Goal: Find specific page/section: Find specific page/section

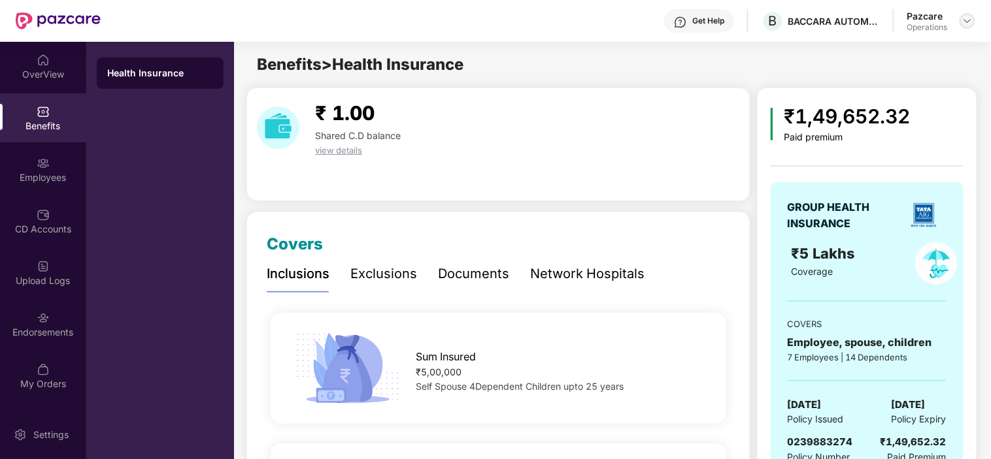
click at [967, 16] on img at bounding box center [967, 21] width 10 height 10
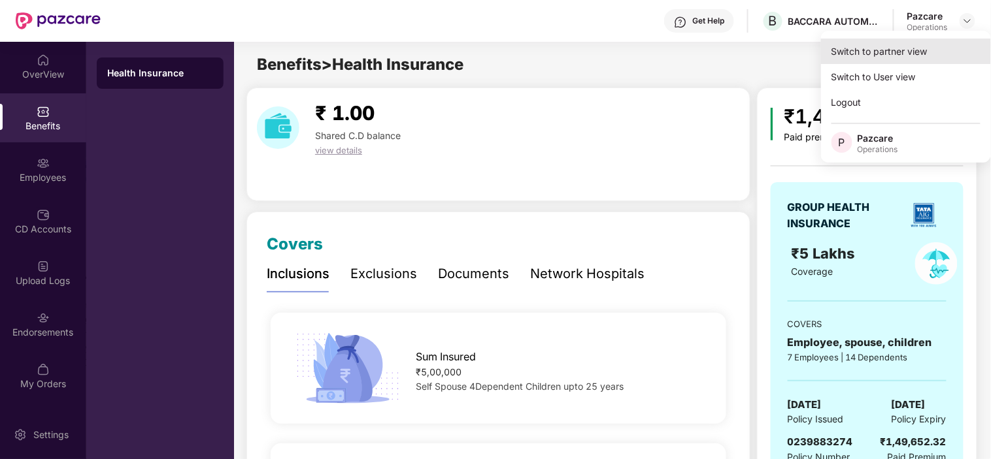
click at [893, 61] on div "Switch to partner view" at bounding box center [906, 51] width 170 height 25
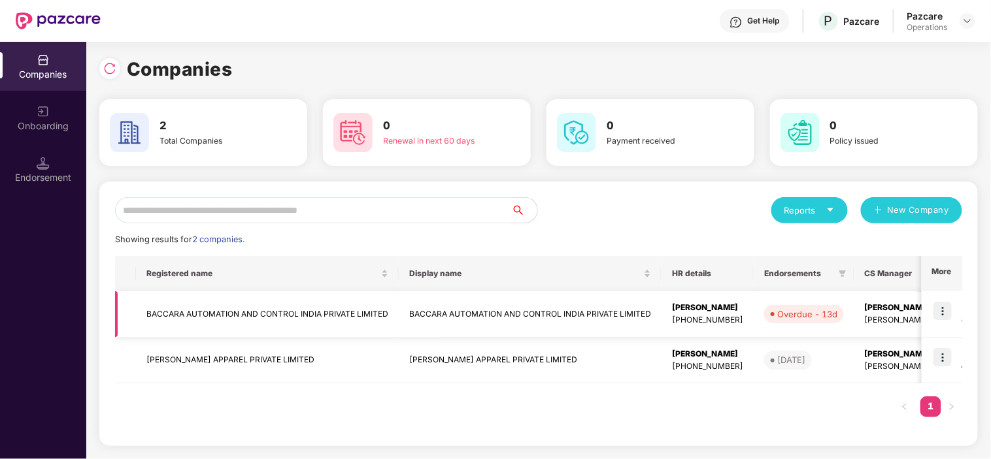
click at [200, 305] on td "BACCARA AUTOMATION AND CONTROL INDIA PRIVATE LIMITED" at bounding box center [267, 314] width 263 height 46
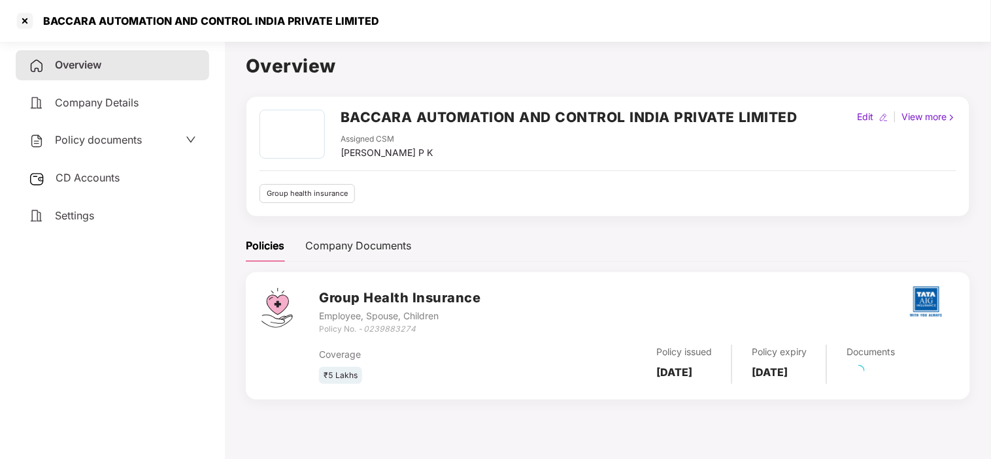
click at [73, 216] on span "Settings" at bounding box center [74, 215] width 39 height 13
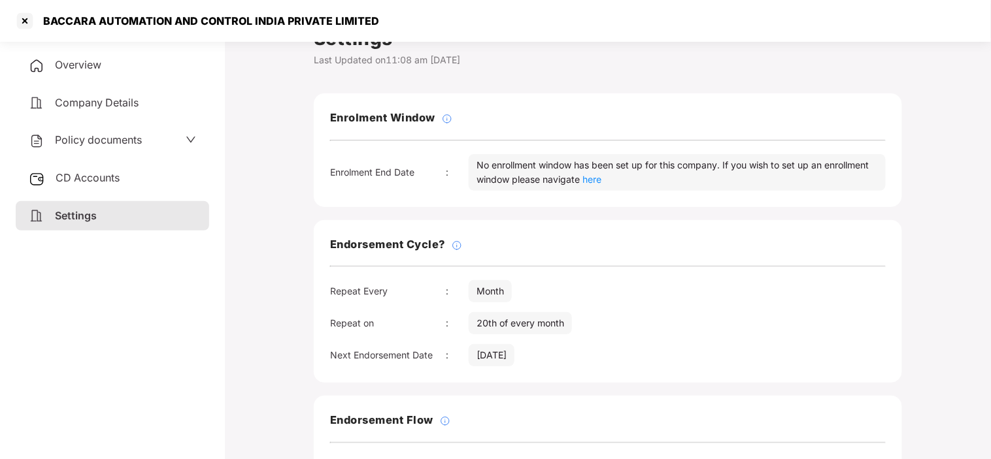
scroll to position [29, 0]
click at [569, 273] on div "Endorsement Cycle? Repeat Every : Month Repeat on : 20th of every month Next En…" at bounding box center [608, 299] width 588 height 163
click at [27, 29] on div at bounding box center [24, 20] width 21 height 21
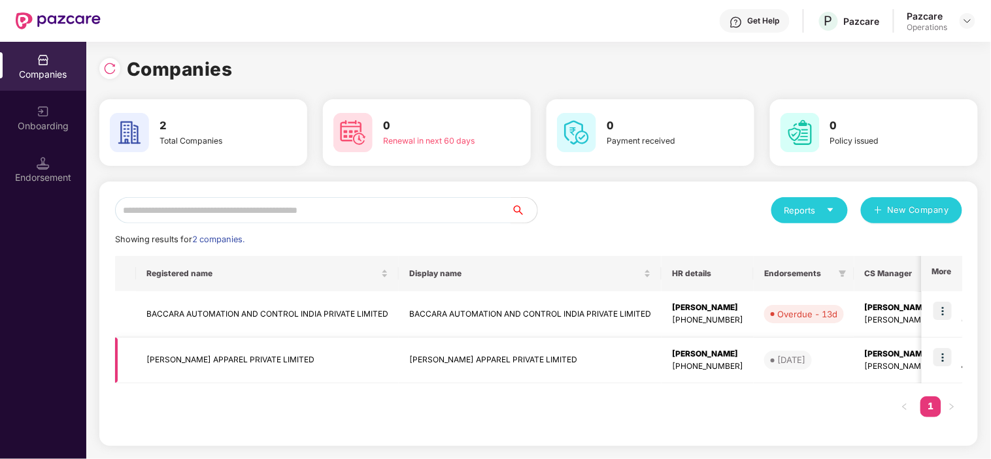
click at [188, 348] on td "[PERSON_NAME] APPAREL PRIVATE LIMITED" at bounding box center [267, 361] width 263 height 46
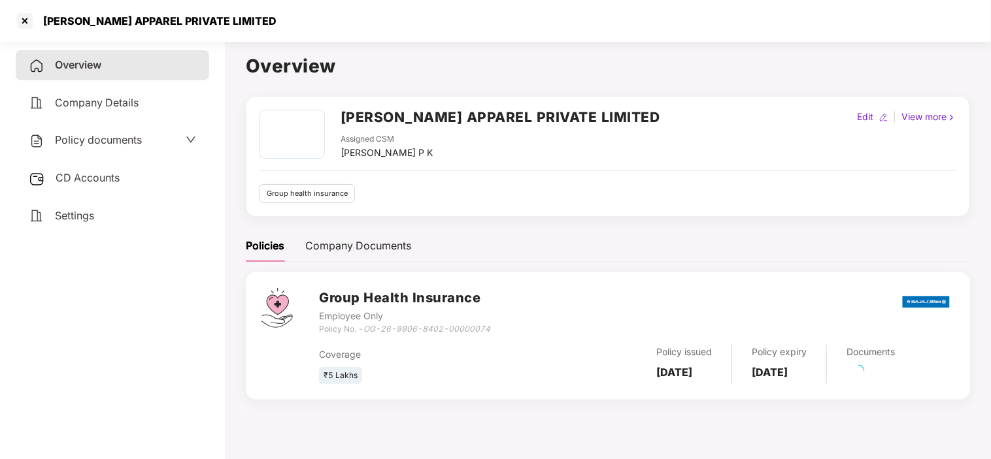
click at [69, 212] on span "Settings" at bounding box center [74, 215] width 39 height 13
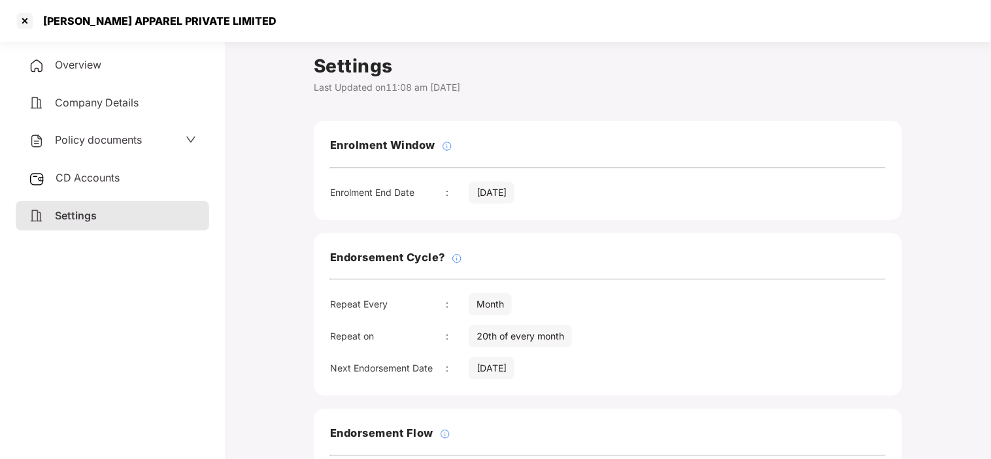
scroll to position [255, 0]
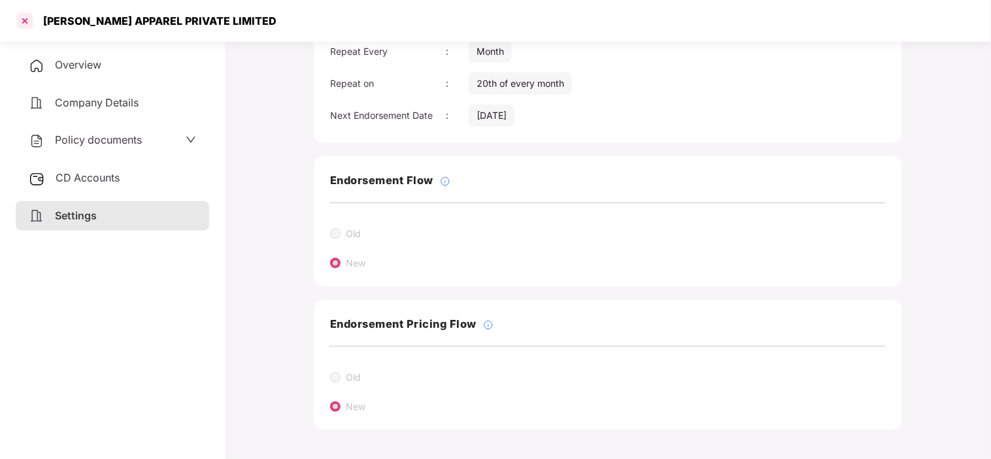
click at [27, 22] on div at bounding box center [24, 20] width 21 height 21
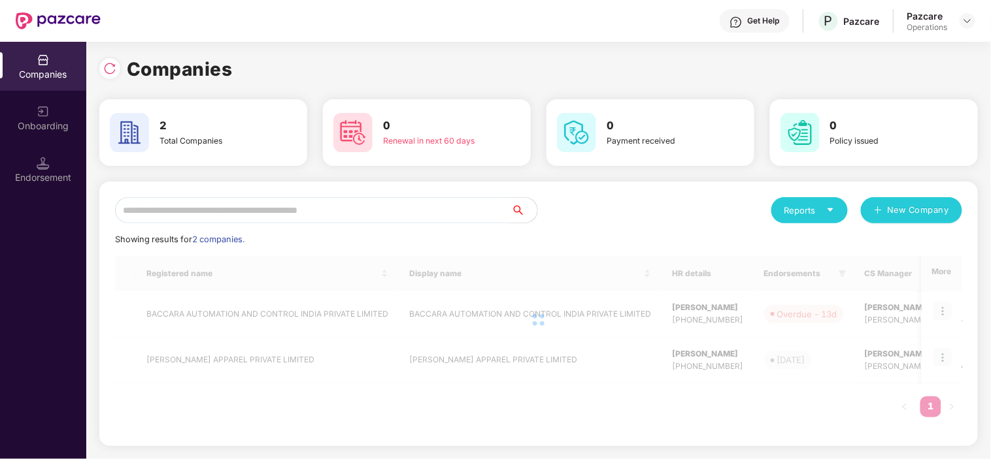
scroll to position [0, 0]
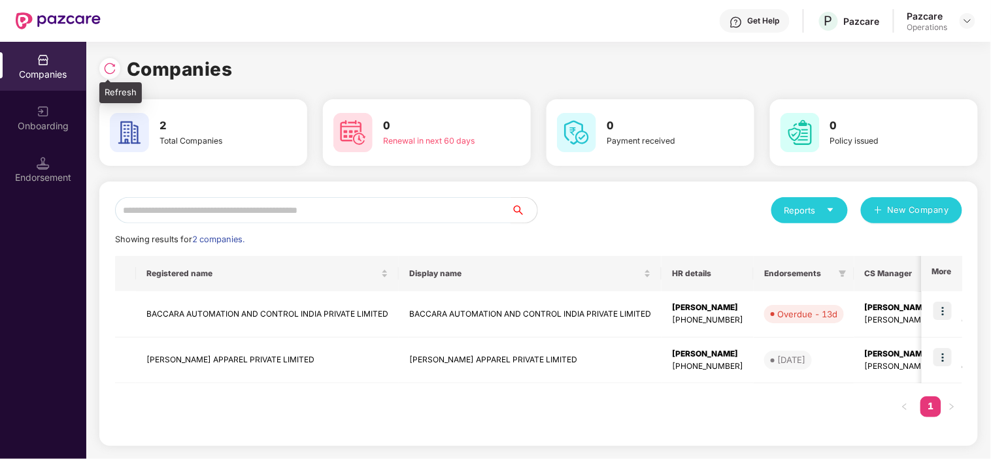
click at [112, 68] on img at bounding box center [109, 68] width 13 height 13
click at [931, 26] on div "Operations" at bounding box center [927, 27] width 41 height 10
click at [976, 16] on header "Get Help P Pazcare Pazcare Operations" at bounding box center [495, 21] width 991 height 42
click at [971, 18] on img at bounding box center [967, 21] width 10 height 10
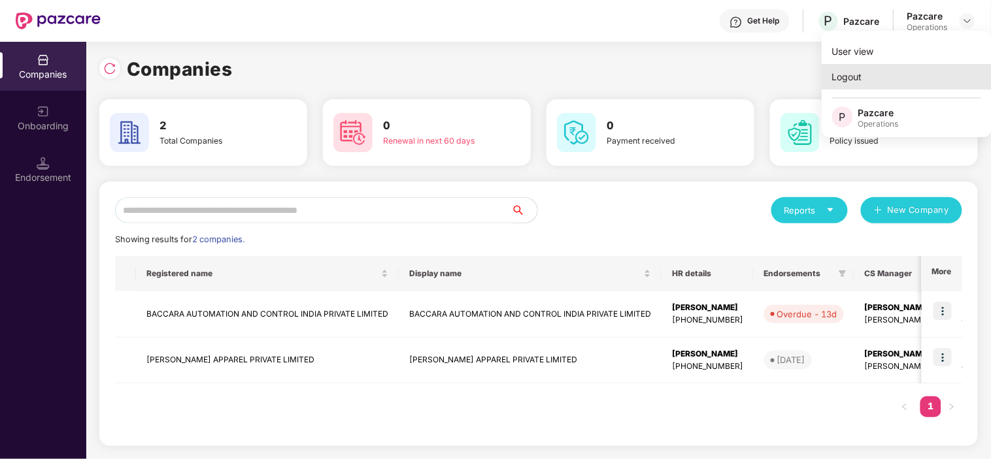
click at [857, 84] on div "Logout" at bounding box center [907, 76] width 170 height 25
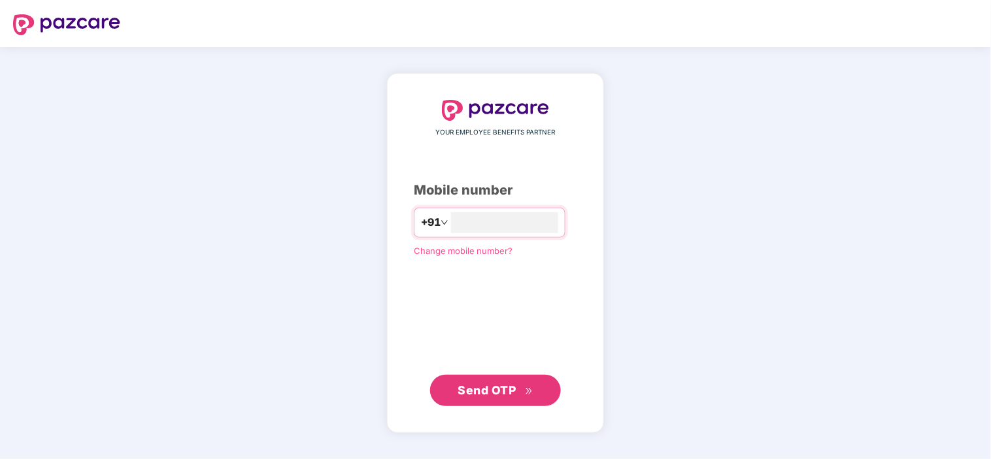
type input "**********"
click at [472, 395] on span "Send OTP" at bounding box center [487, 390] width 58 height 14
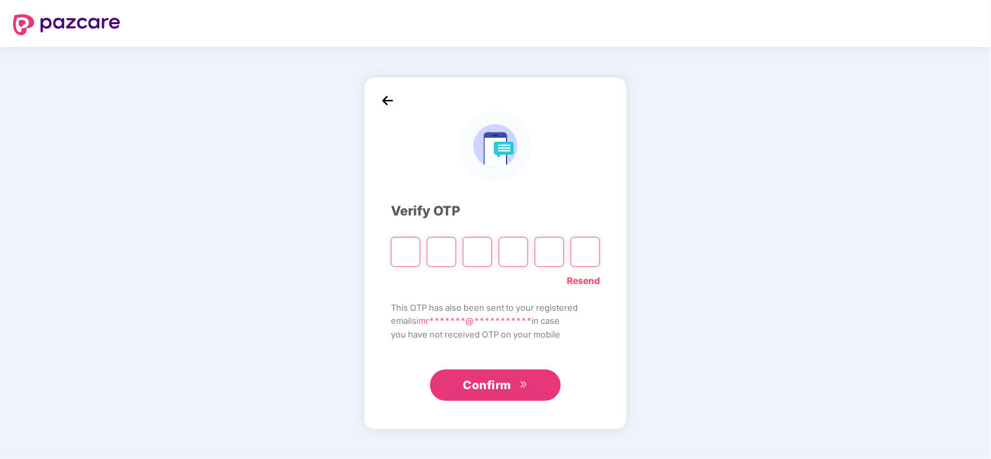
type input "*"
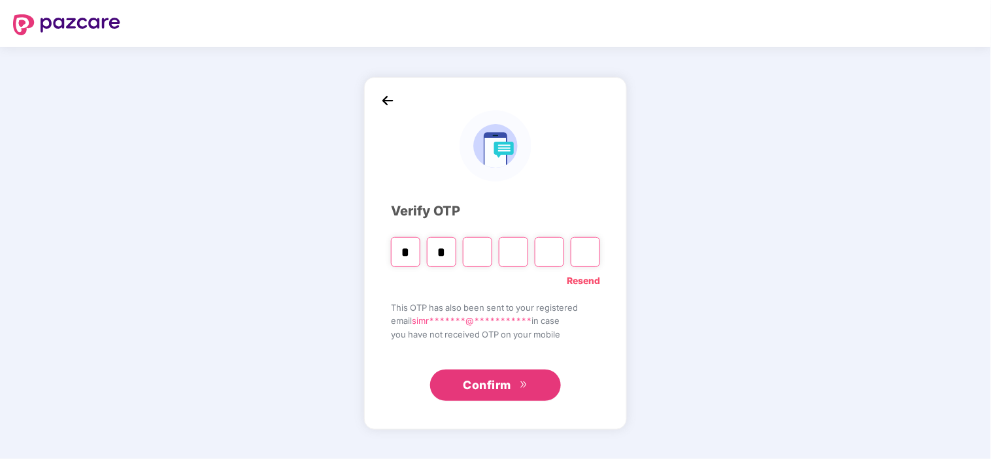
type input "*"
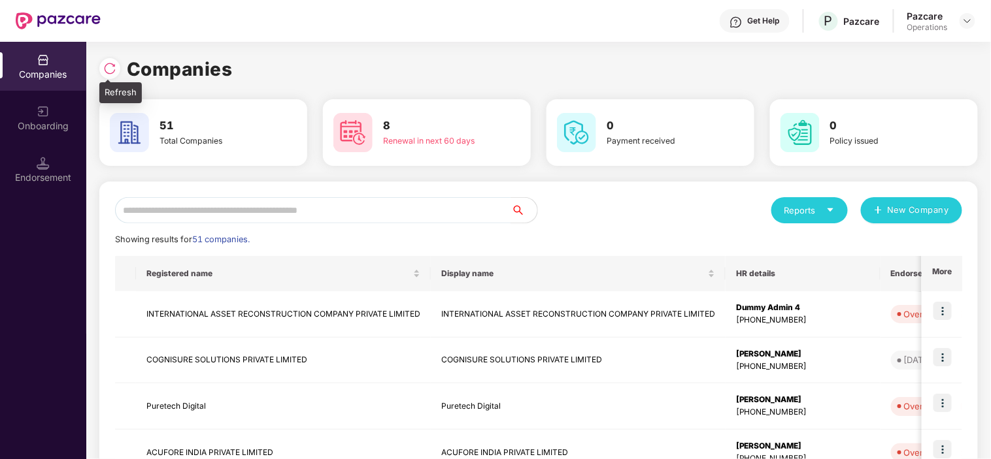
click at [105, 75] on img at bounding box center [109, 68] width 13 height 13
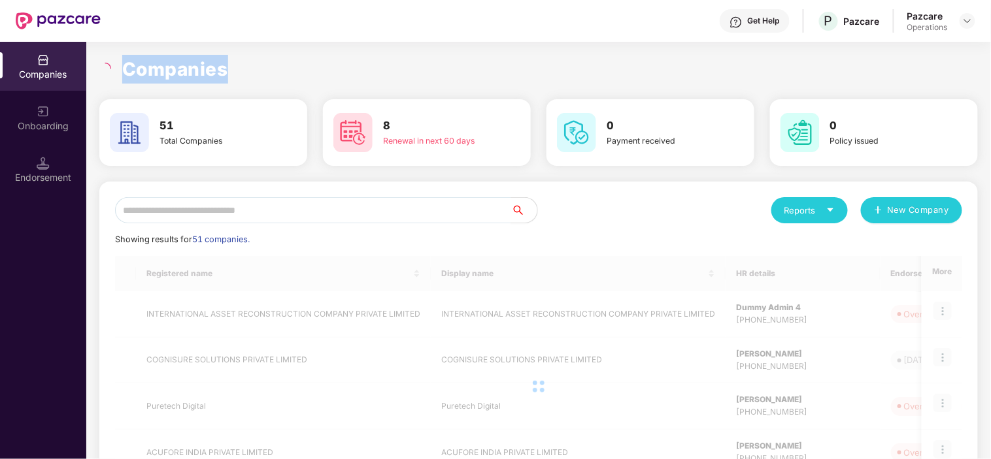
click at [105, 75] on div "Companies" at bounding box center [538, 69] width 878 height 29
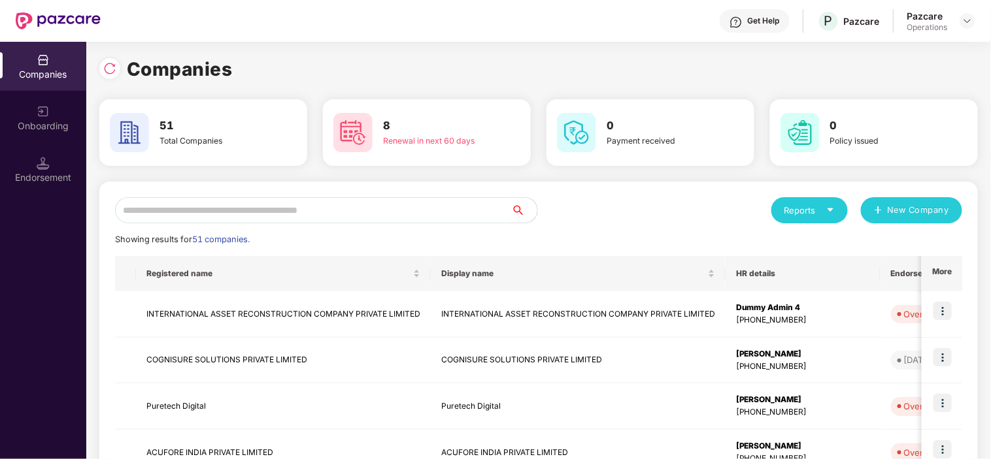
drag, startPoint x: 193, startPoint y: 194, endPoint x: 173, endPoint y: 214, distance: 28.2
click at [173, 214] on input "text" at bounding box center [313, 210] width 396 height 26
click at [268, 206] on input "text" at bounding box center [313, 210] width 396 height 26
paste input "**********"
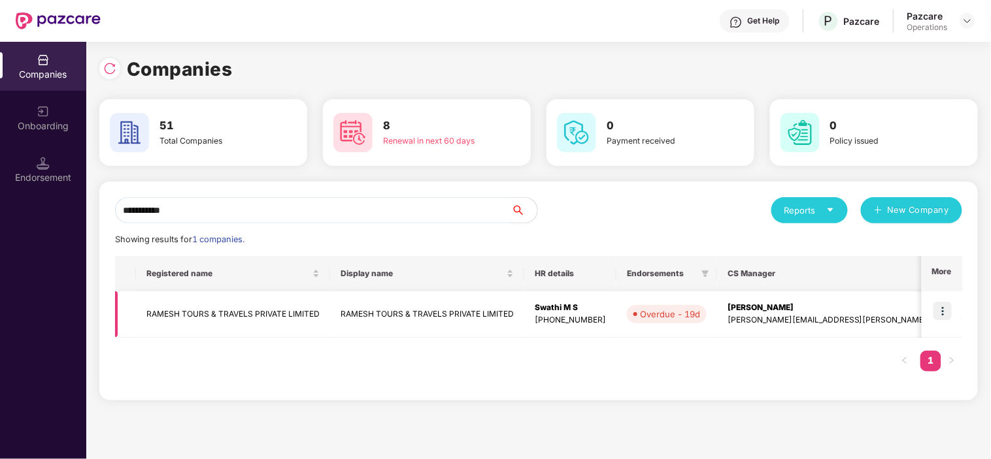
type input "**********"
click at [210, 314] on td "RAMESH TOURS & TRAVELS PRIVATE LIMITED" at bounding box center [233, 314] width 194 height 46
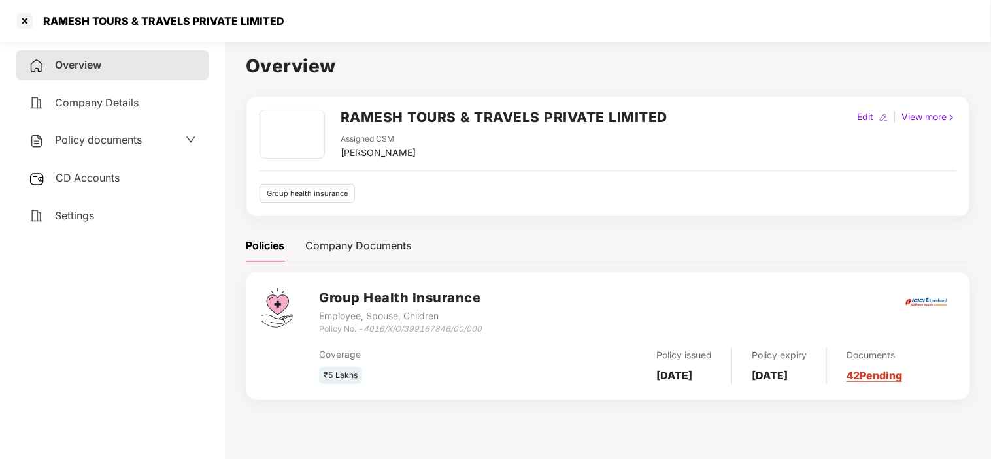
click at [902, 374] on link "42 Pending" at bounding box center [874, 375] width 56 height 13
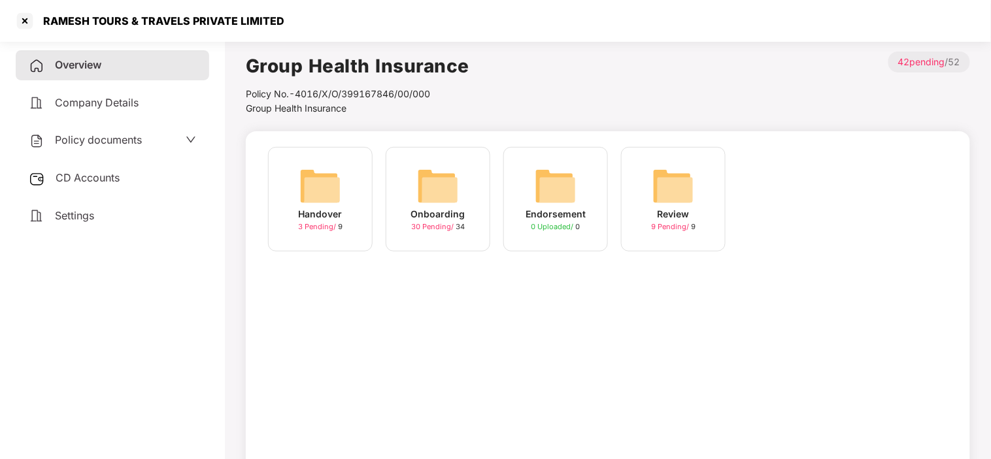
click at [448, 218] on div "Onboarding" at bounding box center [438, 214] width 54 height 14
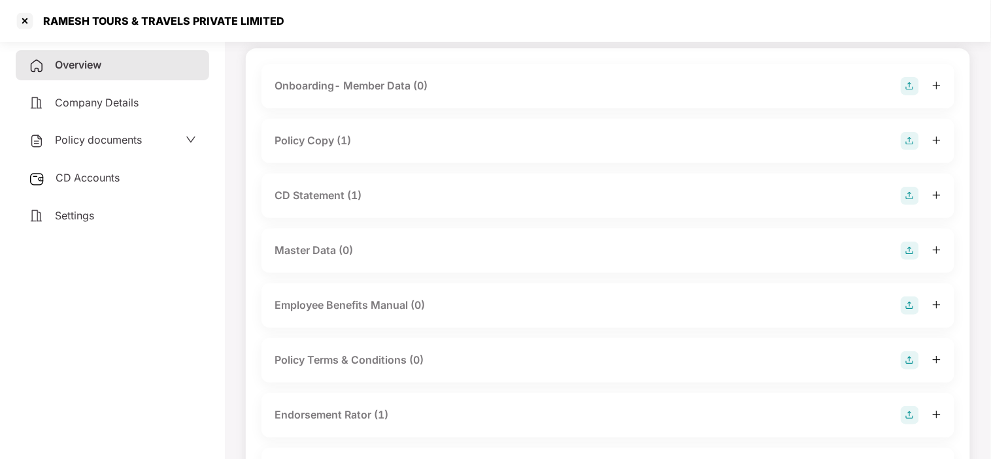
scroll to position [82, 0]
click at [352, 137] on div "Policy Copy (1)" at bounding box center [607, 142] width 667 height 18
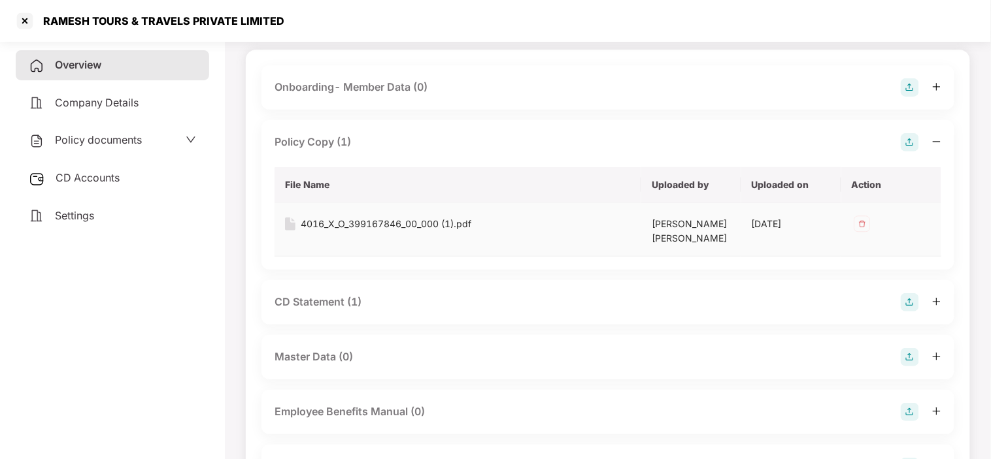
click at [366, 224] on div "4016_X_O_399167846_00_000 (1).pdf" at bounding box center [386, 224] width 171 height 14
click at [329, 303] on div "CD Statement (1)" at bounding box center [317, 302] width 87 height 16
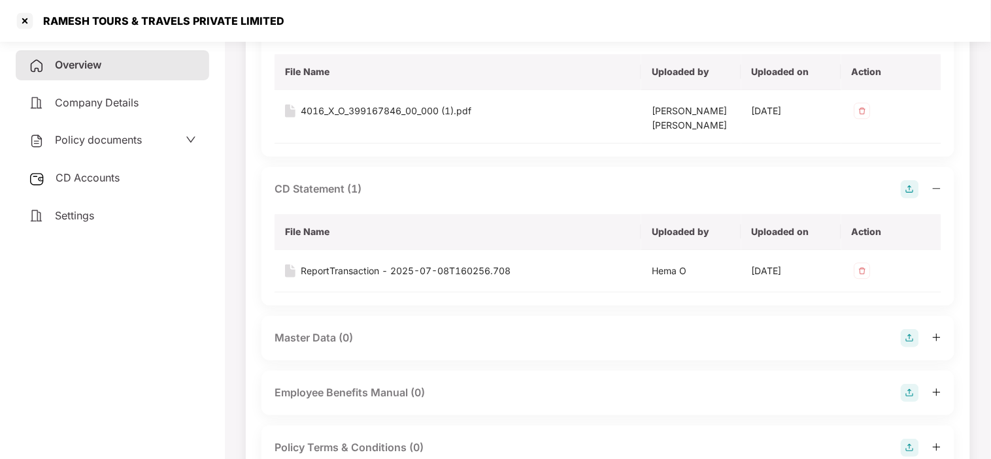
scroll to position [197, 0]
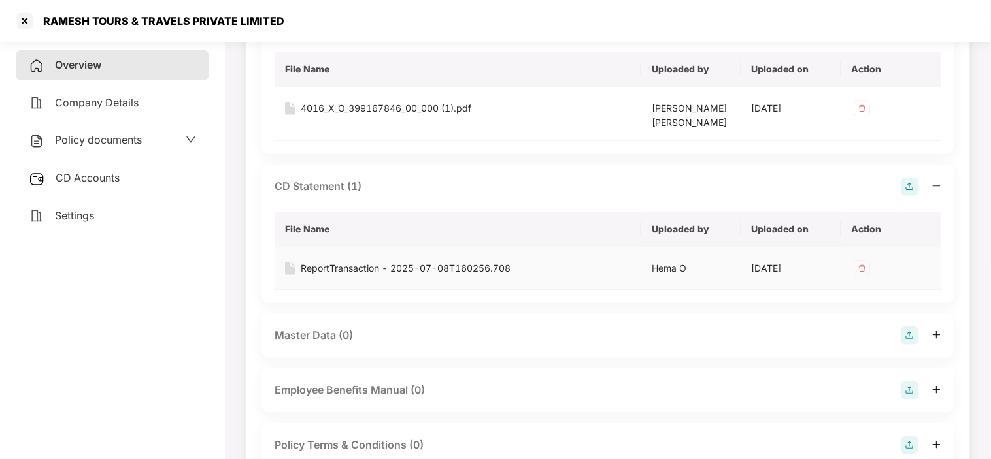
click at [345, 269] on div "ReportTransaction - 2025-07-08T160256.708" at bounding box center [406, 268] width 210 height 14
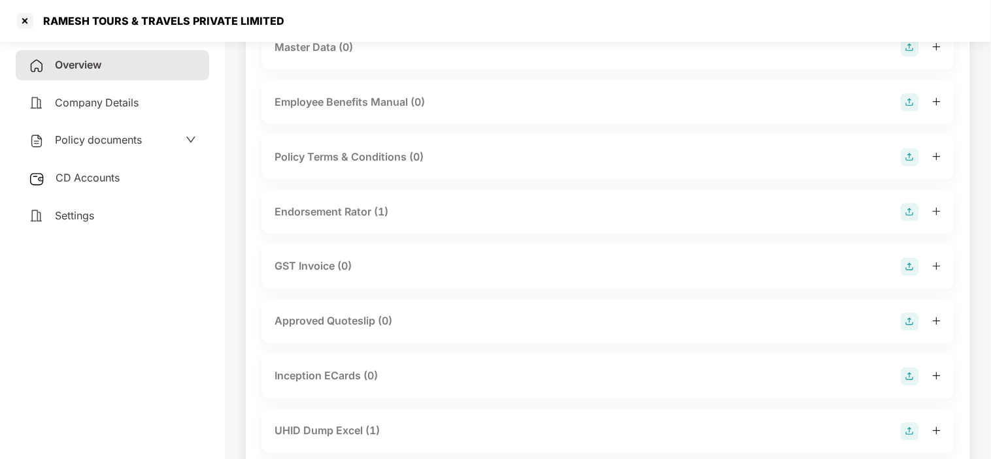
scroll to position [491, 0]
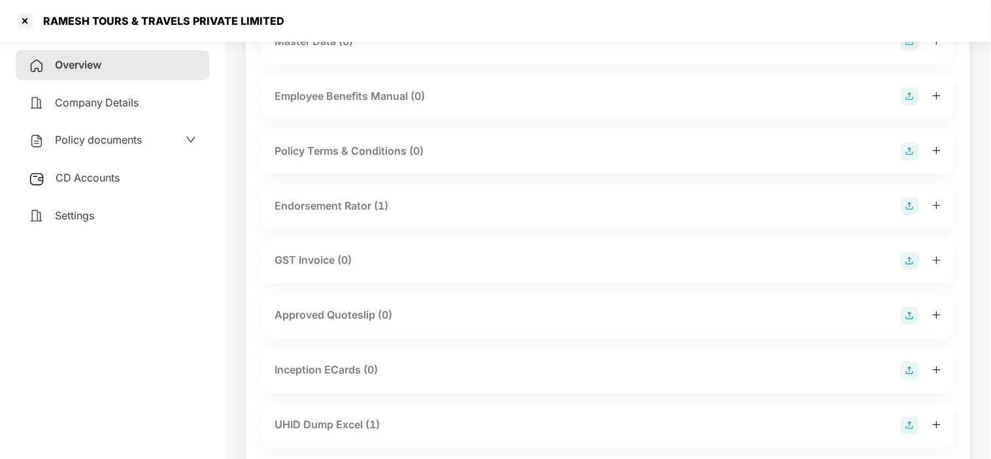
click at [329, 204] on div "Endorsement Rator (1)" at bounding box center [331, 206] width 114 height 16
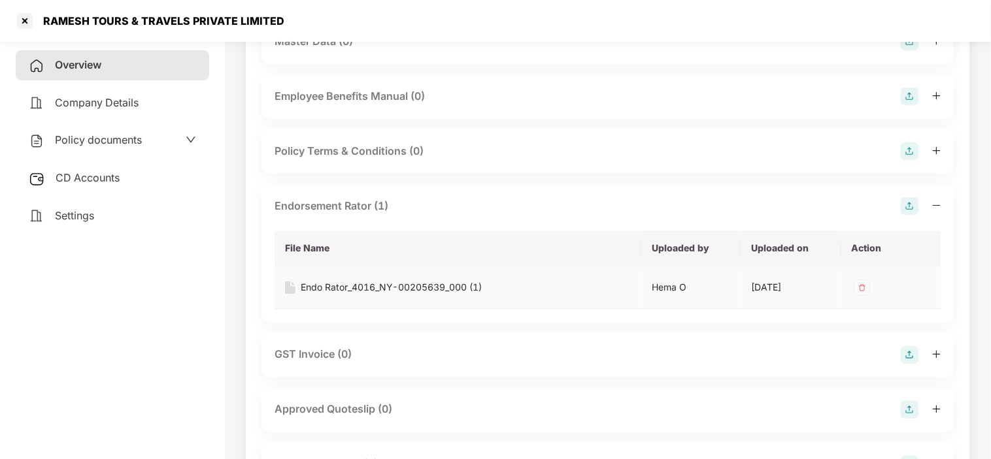
click at [349, 288] on div "Endo Rator_4016_NY-00205639_000 (1)" at bounding box center [391, 288] width 181 height 14
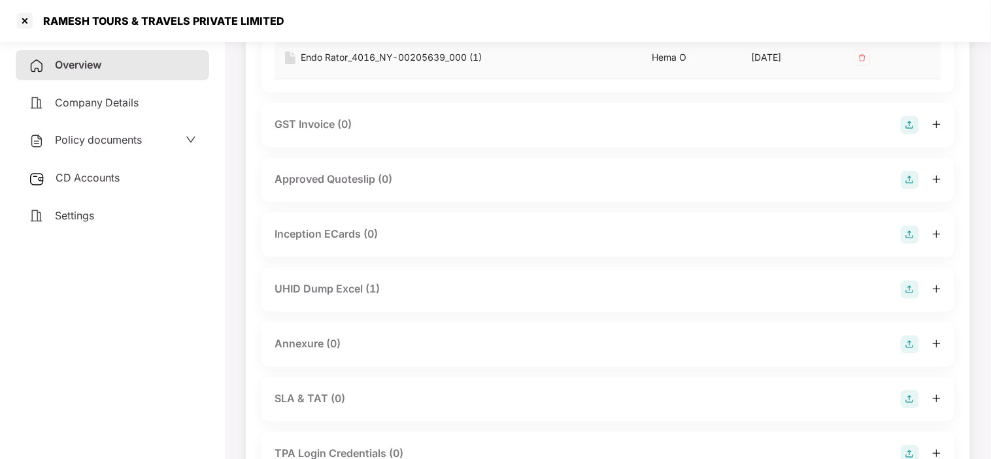
scroll to position [827, 0]
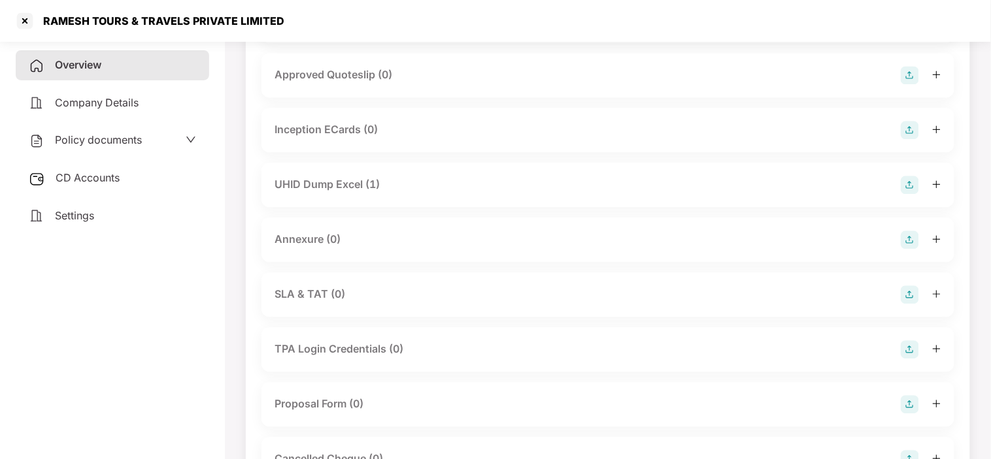
click at [331, 181] on div "UHID Dump Excel (1)" at bounding box center [326, 184] width 105 height 16
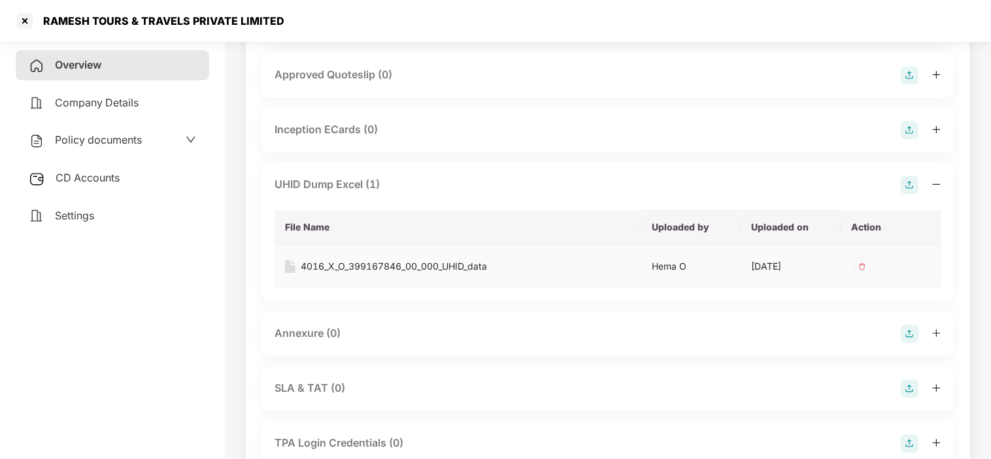
click at [357, 271] on div "4016_X_O_399167846_00_000_UHID_data" at bounding box center [394, 266] width 186 height 14
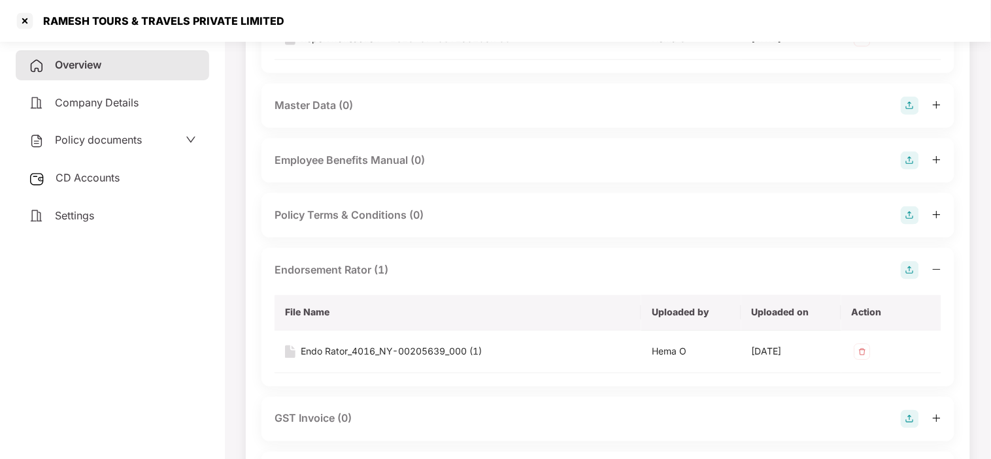
scroll to position [428, 0]
click at [378, 350] on div "Endo Rator_4016_NY-00205639_000 (1)" at bounding box center [391, 351] width 181 height 14
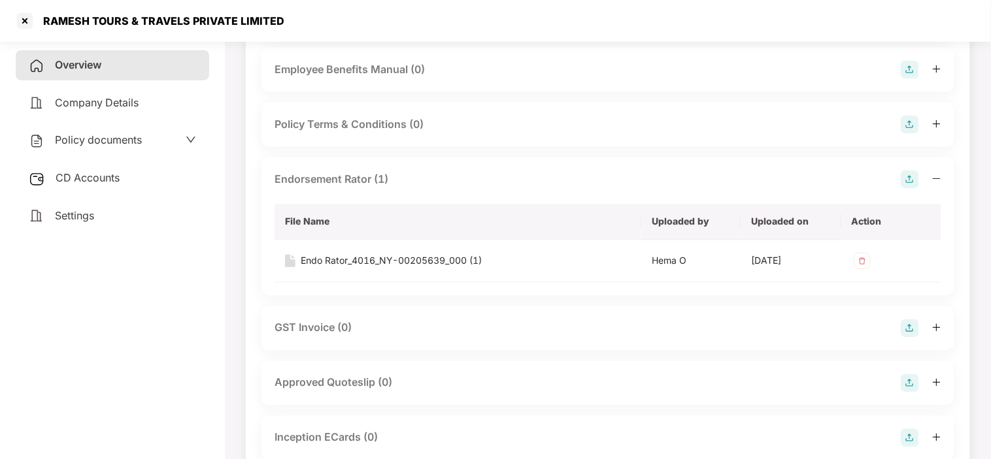
scroll to position [0, 0]
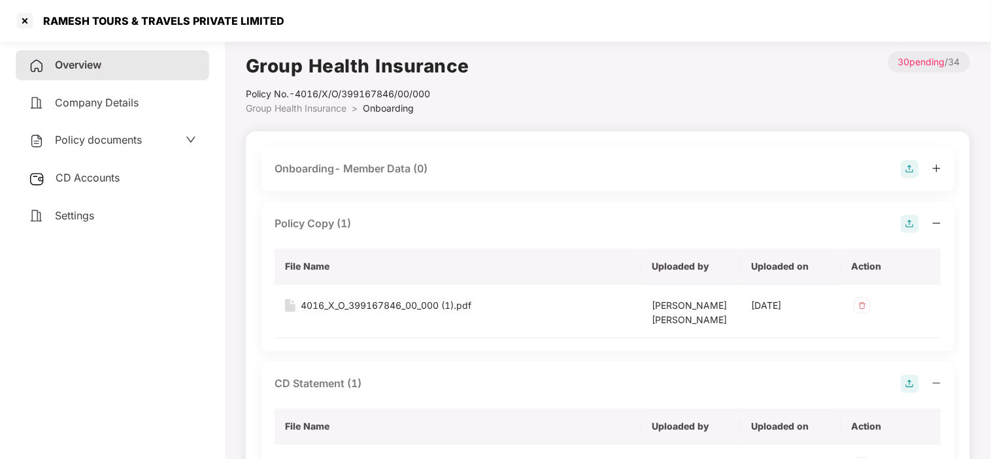
click at [108, 140] on span "Policy documents" at bounding box center [98, 139] width 87 height 13
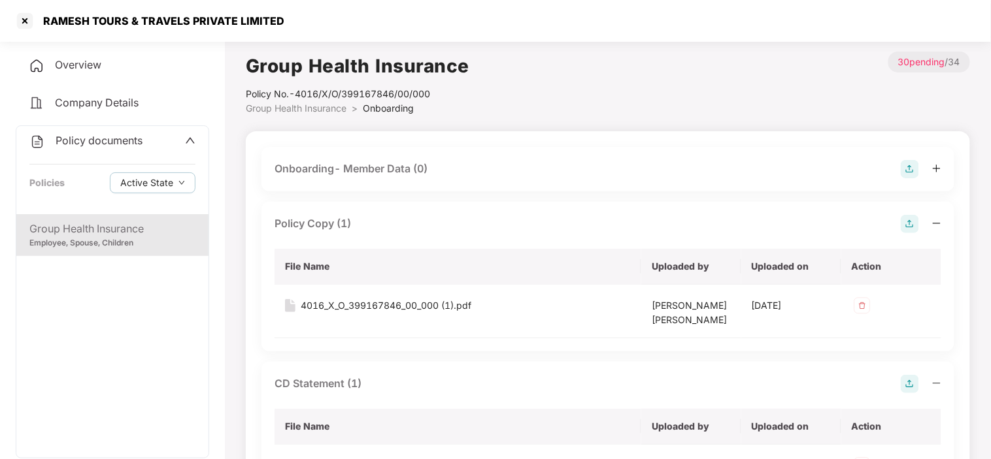
click at [82, 233] on div "Group Health Insurance" at bounding box center [112, 229] width 166 height 16
